Goal: Task Accomplishment & Management: Manage account settings

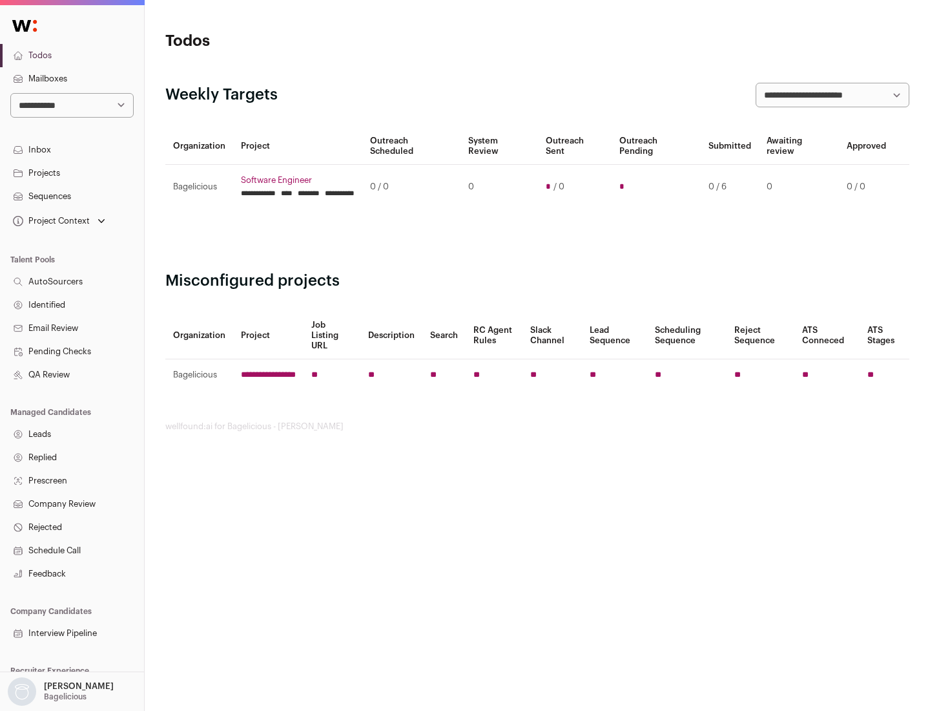
click at [72, 173] on link "Projects" at bounding box center [72, 173] width 144 height 23
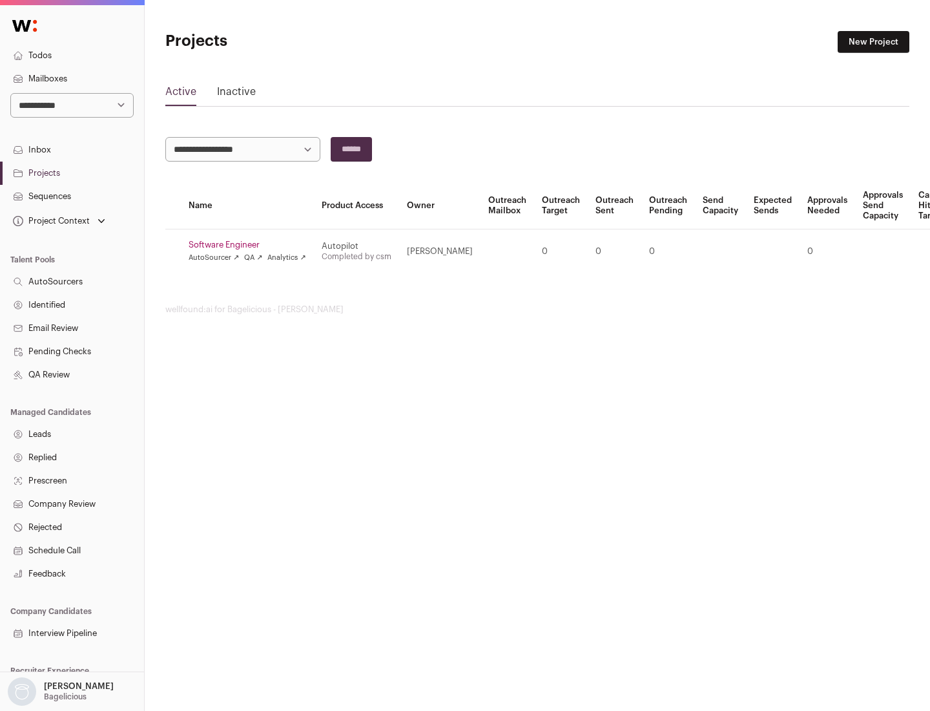
click at [251, 245] on link "Software Engineer" at bounding box center [248, 245] width 118 height 10
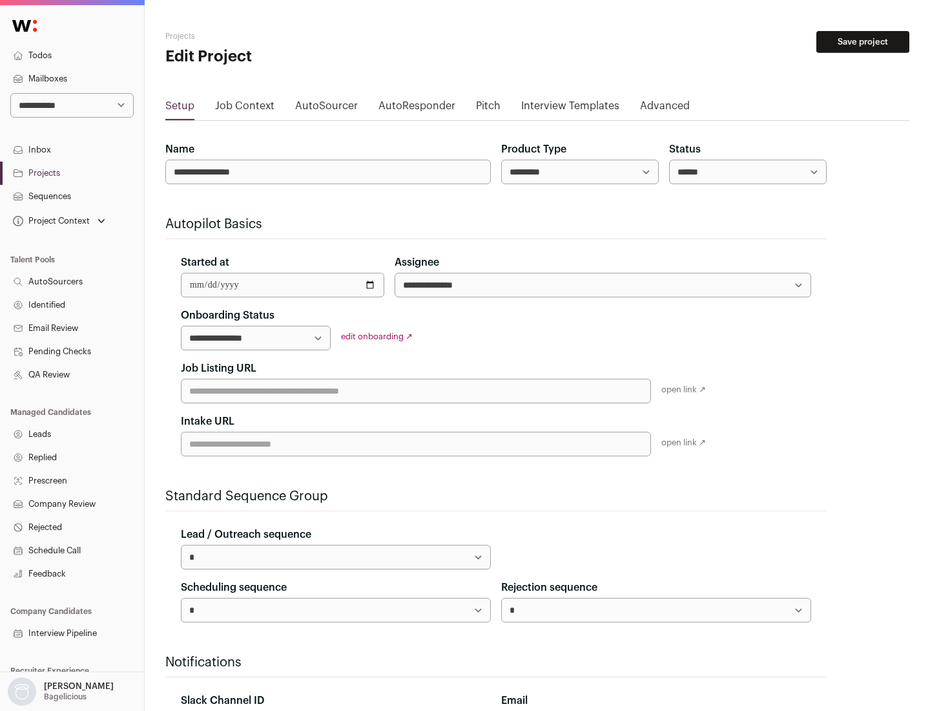
click at [863, 42] on button "Save project" at bounding box center [863, 42] width 93 height 22
